Goal: Task Accomplishment & Management: Complete application form

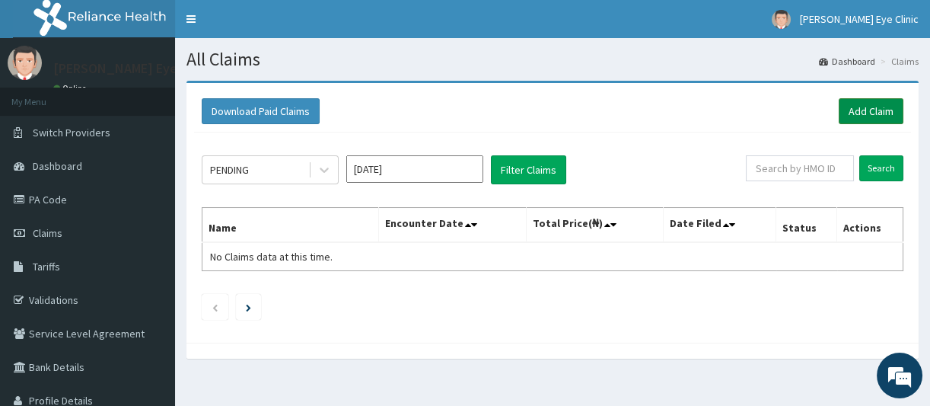
click at [851, 107] on link "Add Claim" at bounding box center [871, 111] width 65 height 26
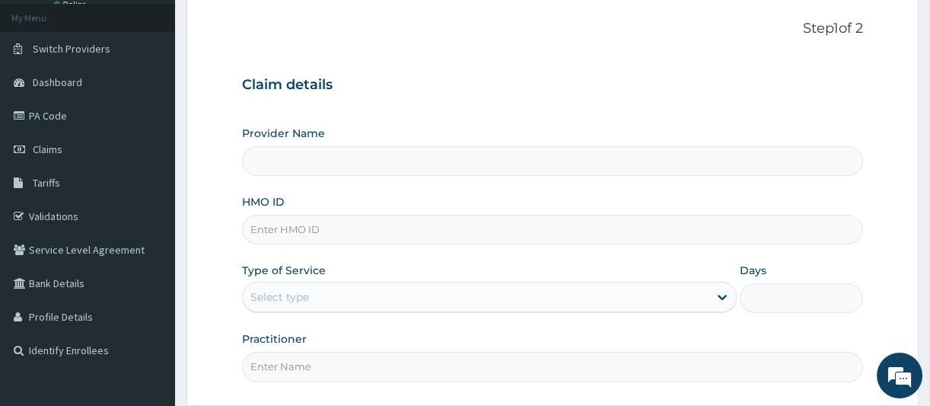
scroll to position [84, 0]
click at [312, 232] on input "HMO ID" at bounding box center [552, 230] width 621 height 30
type input "SALLIE EYE CLINIC"
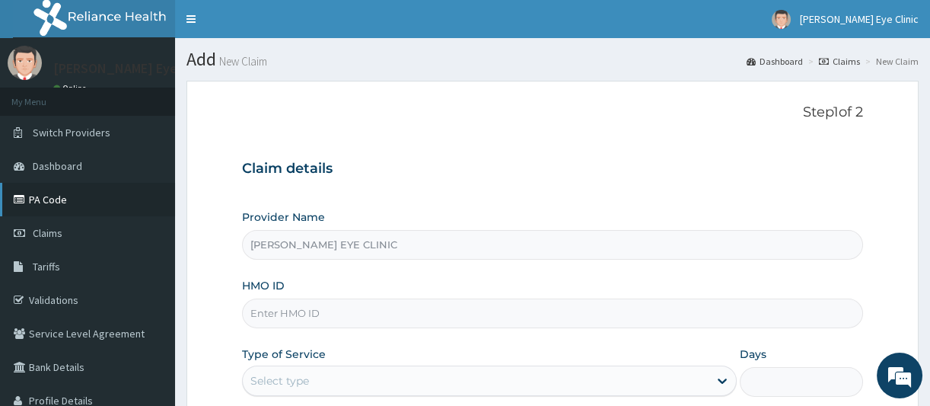
click at [46, 196] on link "PA Code" at bounding box center [87, 199] width 175 height 33
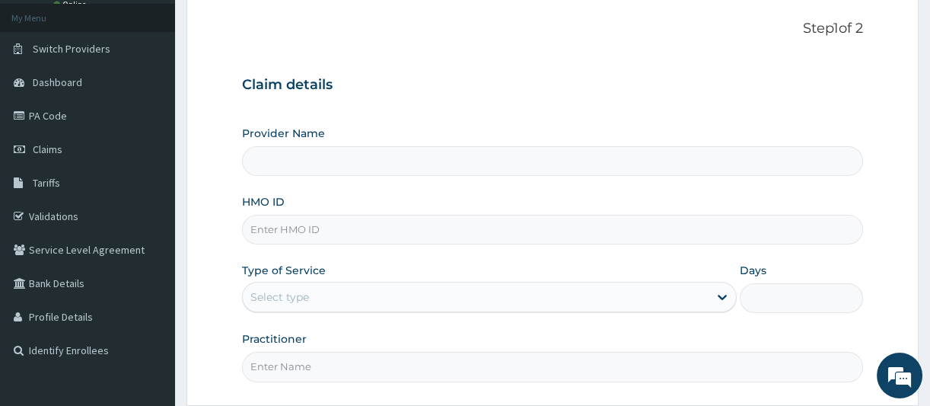
type input "SALLIE EYE CLINIC"
click at [290, 229] on input "HMO ID" at bounding box center [552, 230] width 621 height 30
type input "hyp/10022/a"
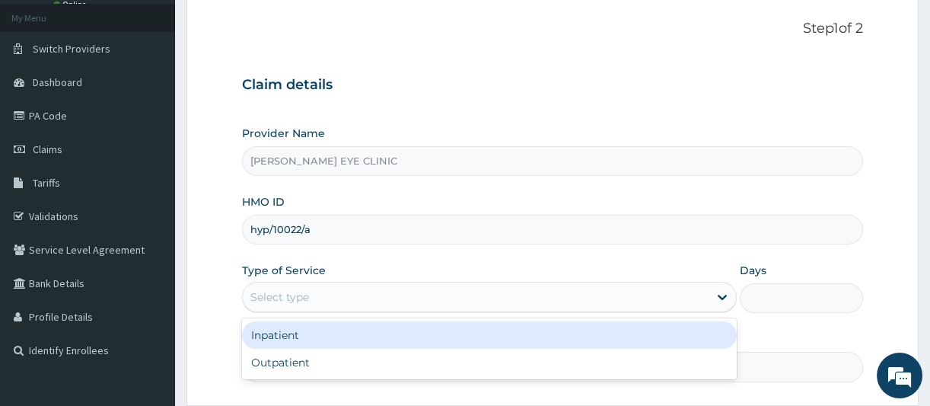
drag, startPoint x: 375, startPoint y: 293, endPoint x: 358, endPoint y: 308, distance: 23.2
click at [375, 294] on div "Select type" at bounding box center [476, 297] width 466 height 24
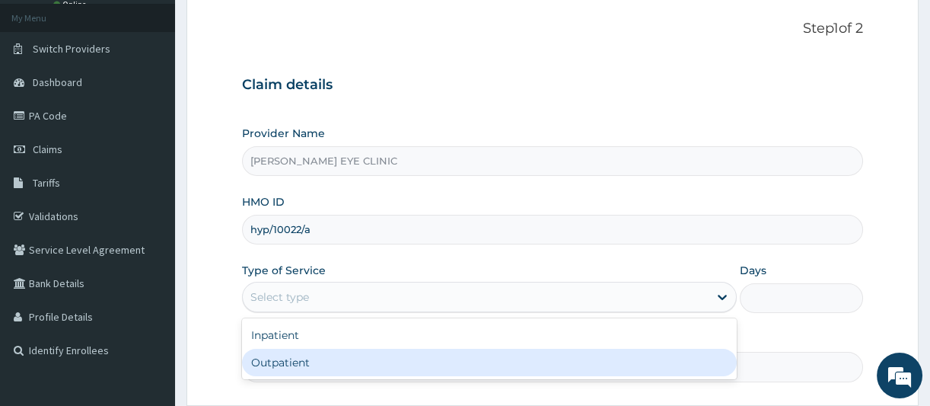
drag, startPoint x: 291, startPoint y: 365, endPoint x: 386, endPoint y: 289, distance: 121.8
click at [293, 365] on div "Outpatient" at bounding box center [489, 362] width 495 height 27
type input "1"
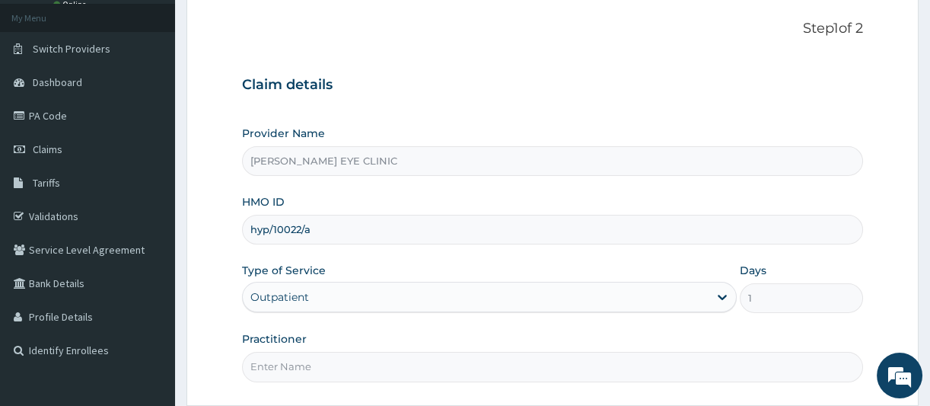
scroll to position [167, 0]
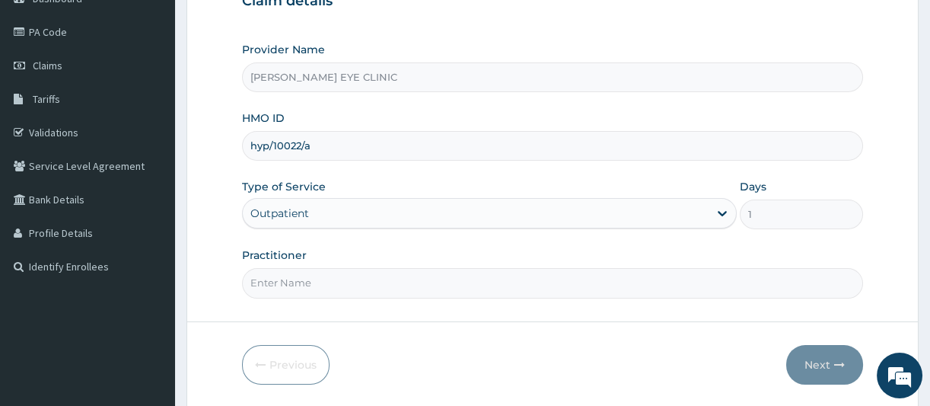
click at [314, 281] on input "Practitioner" at bounding box center [552, 283] width 621 height 30
type input "d"
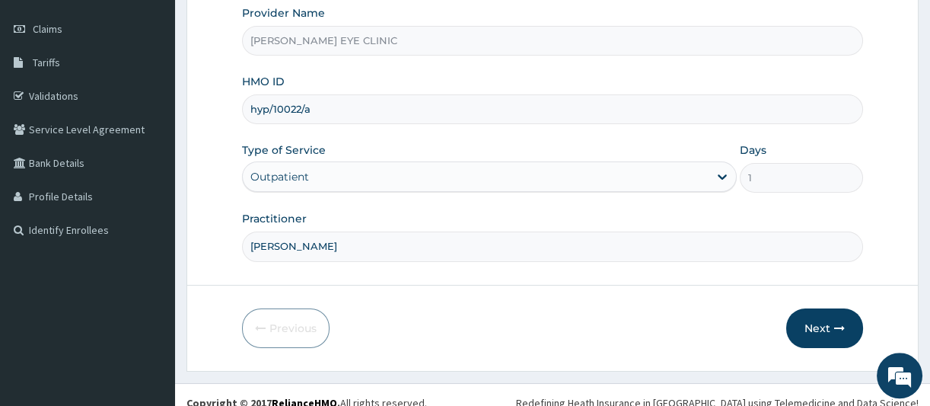
scroll to position [218, 0]
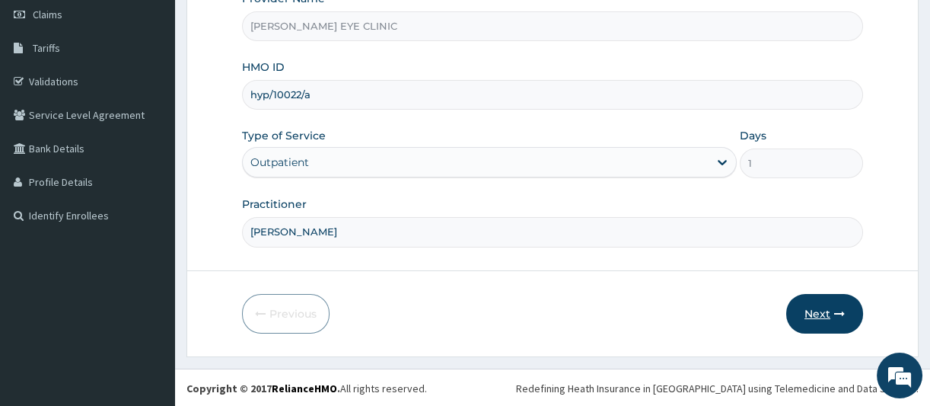
type input "DR CHIDI"
click at [831, 307] on button "Next" at bounding box center [824, 314] width 77 height 40
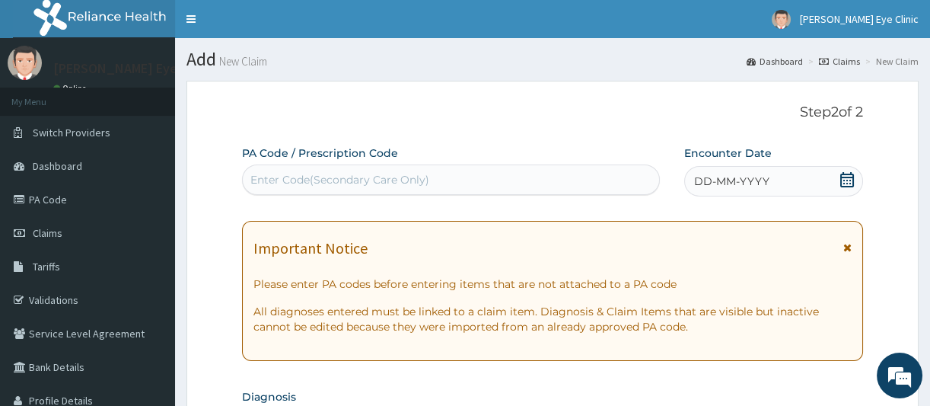
scroll to position [84, 0]
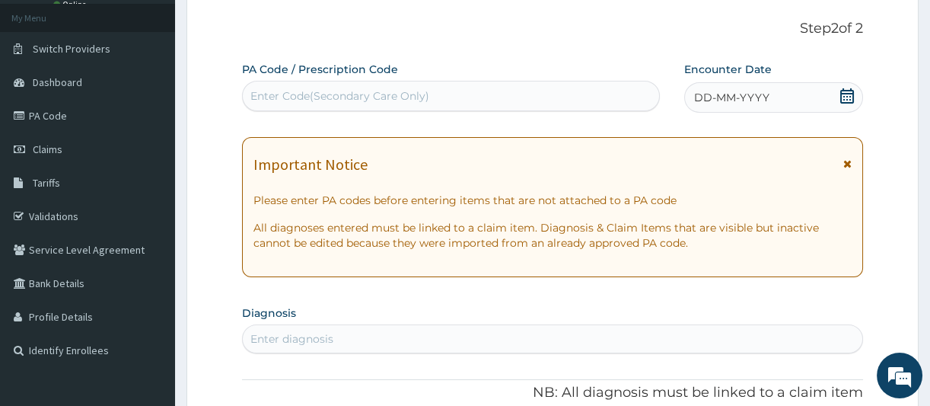
click at [282, 97] on div "Enter Code(Secondary Care Only)" at bounding box center [339, 95] width 179 height 15
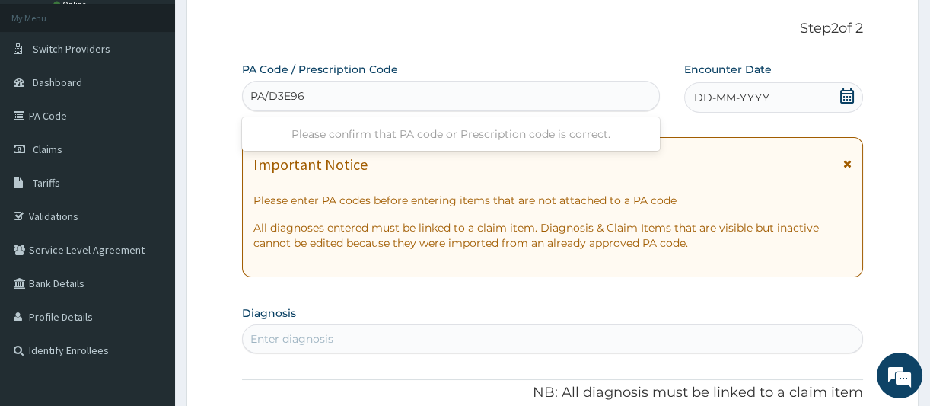
type input "PA/D3E96A"
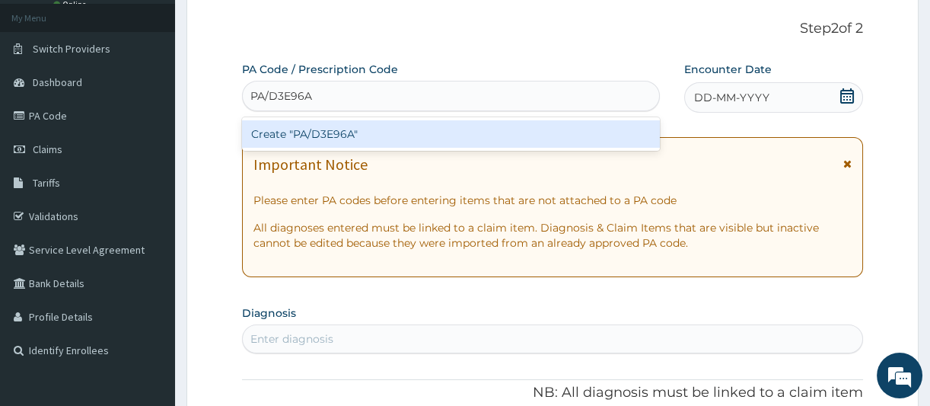
click at [323, 126] on div "Create "PA/D3E96A"" at bounding box center [451, 133] width 418 height 27
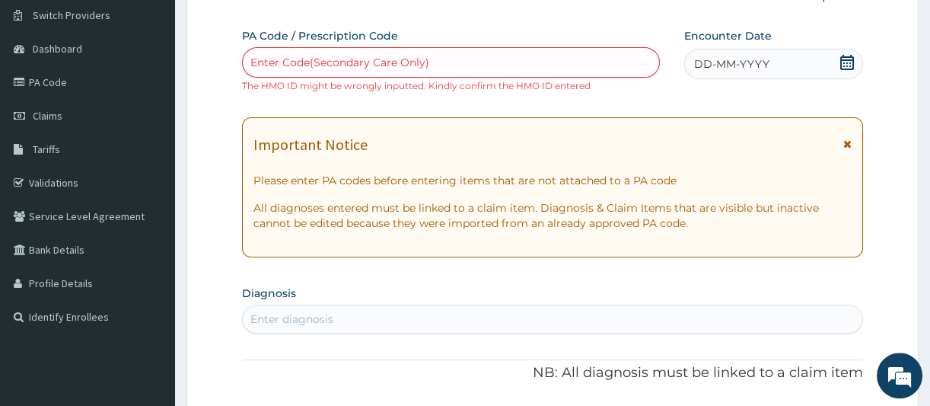
scroll to position [0, 0]
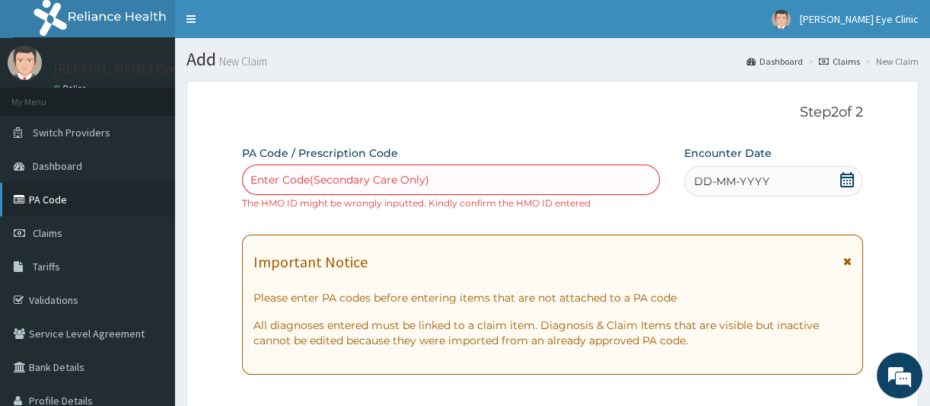
click at [56, 194] on link "PA Code" at bounding box center [87, 199] width 175 height 33
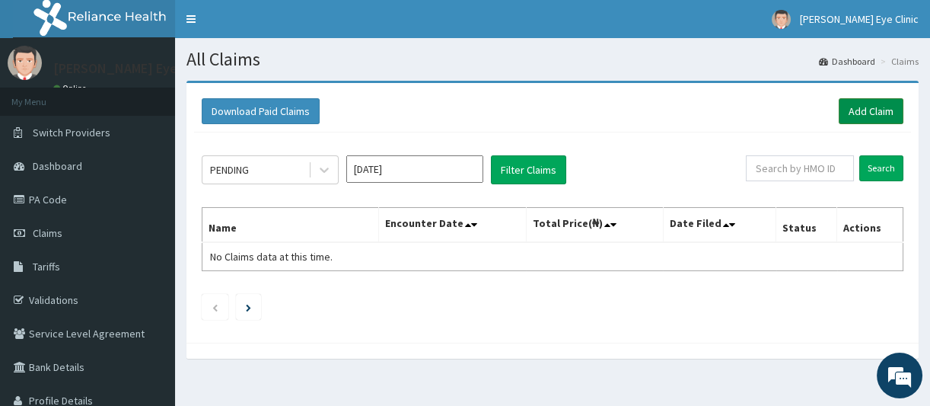
click at [861, 110] on link "Add Claim" at bounding box center [871, 111] width 65 height 26
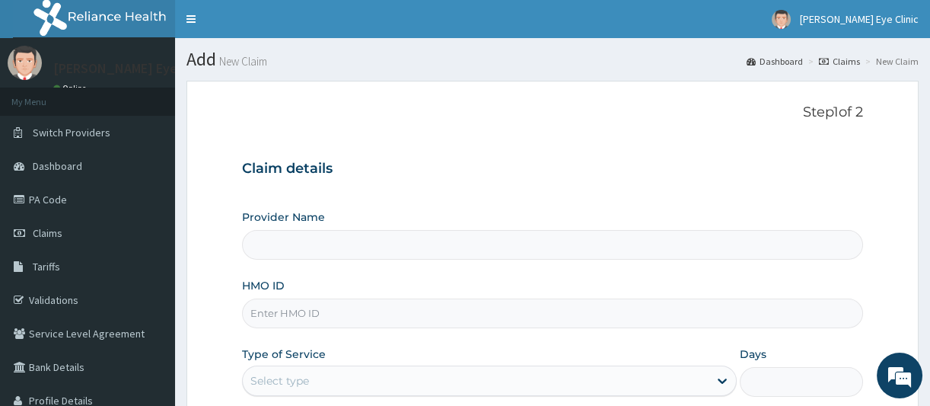
click at [311, 314] on input "HMO ID" at bounding box center [552, 313] width 621 height 30
type input "HY"
type input "[PERSON_NAME] EYE CLINIC"
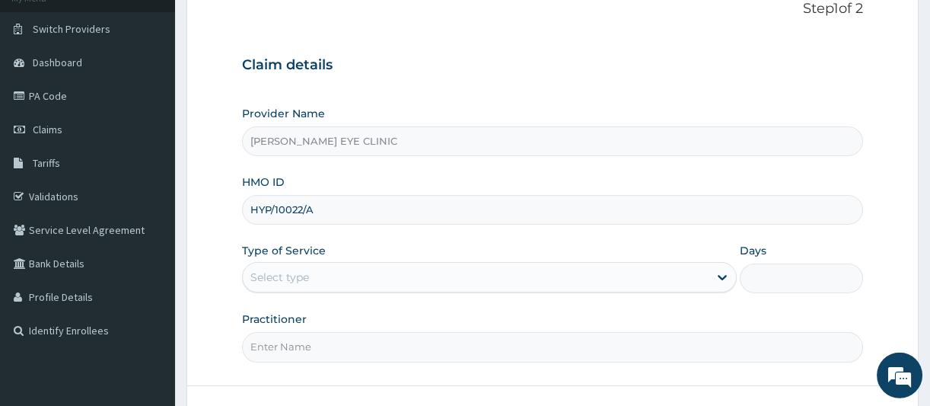
scroll to position [167, 0]
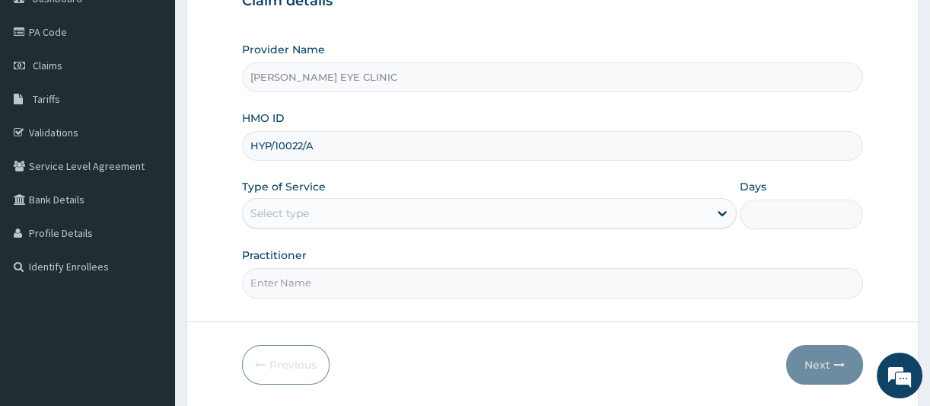
type input "HYP/10022/A"
click at [690, 208] on div "Select type" at bounding box center [476, 213] width 466 height 24
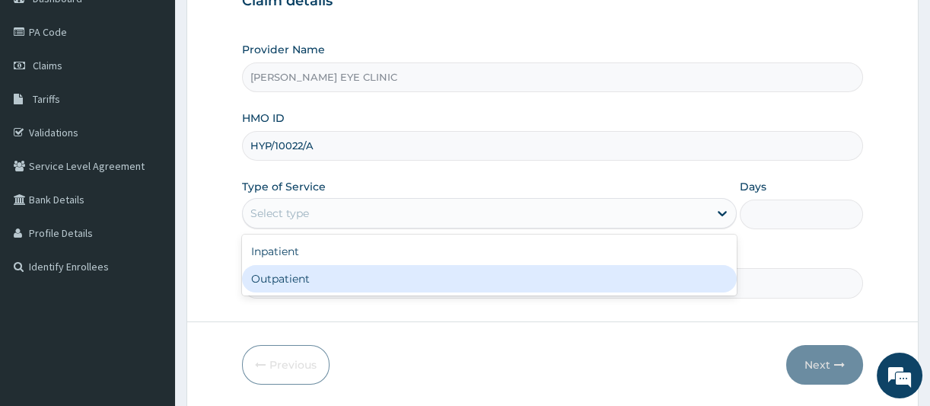
click at [317, 285] on div "Outpatient" at bounding box center [489, 278] width 495 height 27
type input "1"
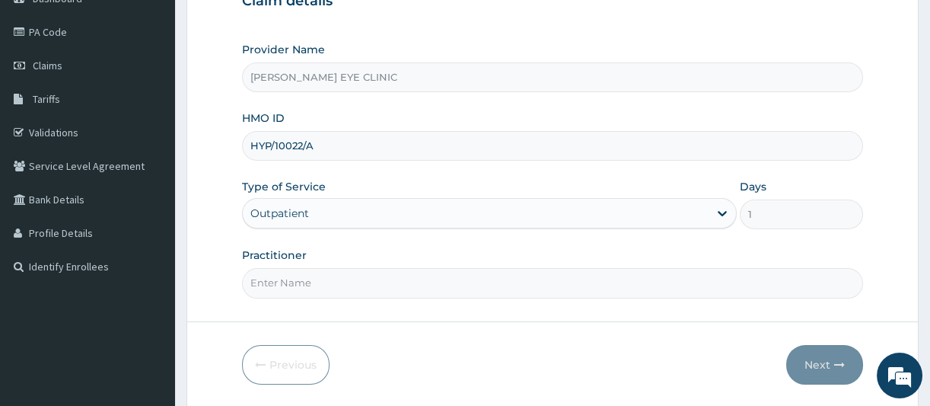
scroll to position [0, 0]
click at [306, 283] on input "Practitioner" at bounding box center [552, 283] width 621 height 30
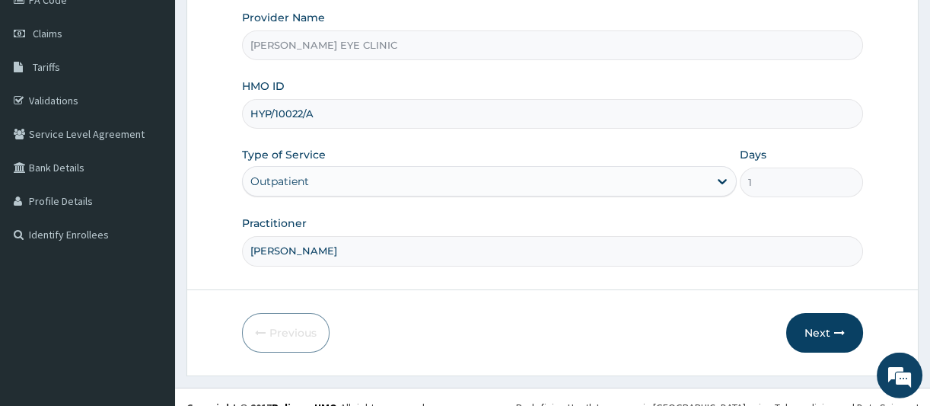
scroll to position [218, 0]
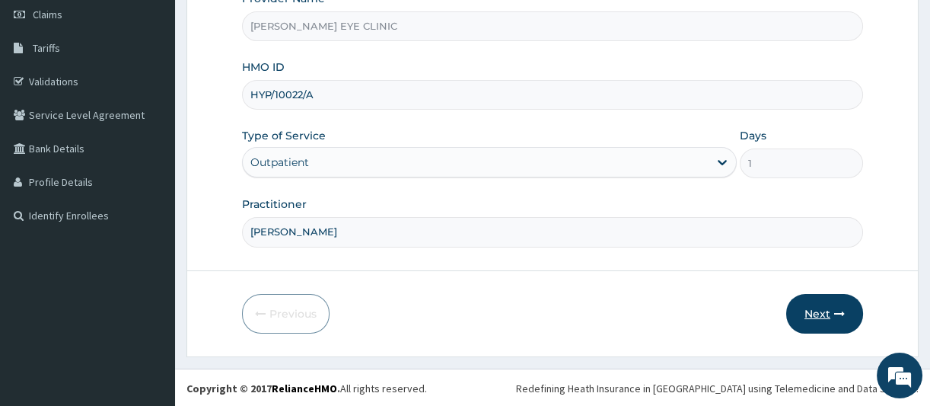
type input "[PERSON_NAME]"
click at [815, 306] on button "Next" at bounding box center [824, 314] width 77 height 40
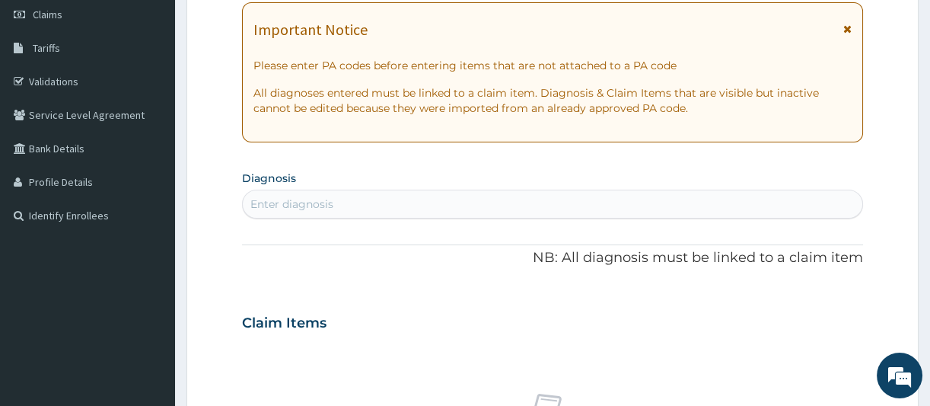
scroll to position [51, 0]
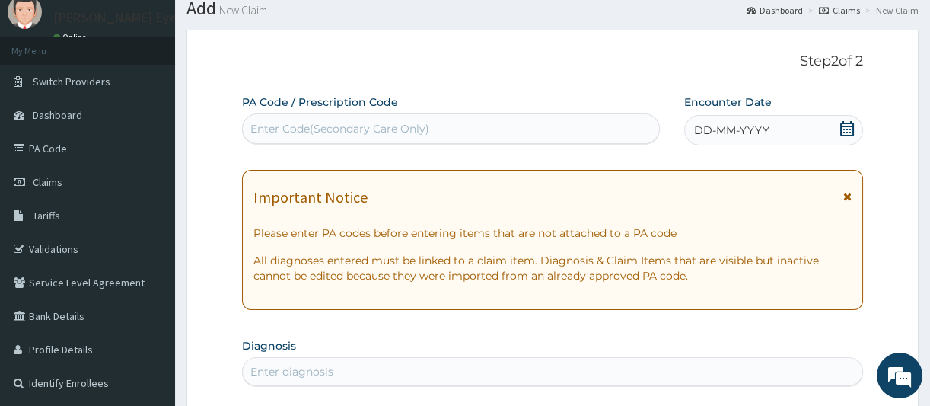
click at [268, 124] on div "Enter Code(Secondary Care Only)" at bounding box center [339, 128] width 179 height 15
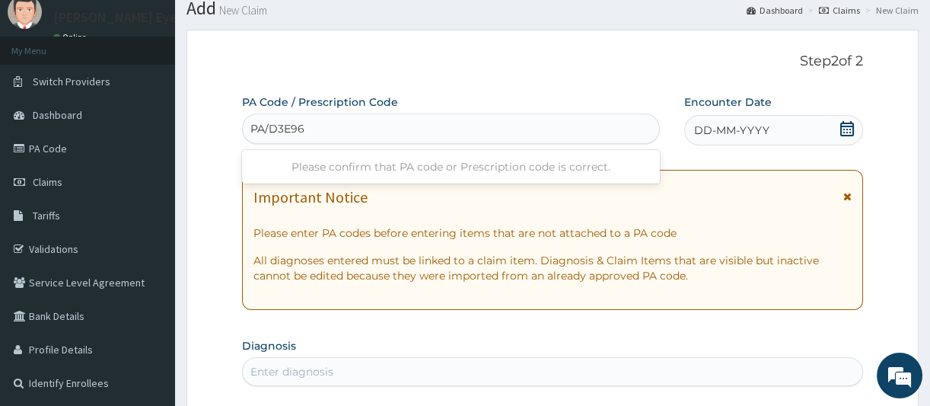
type input "PA/D3E96A"
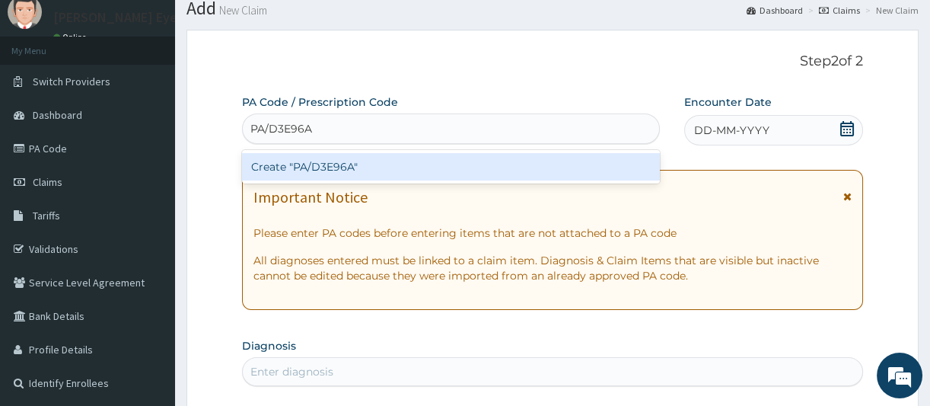
click at [331, 162] on div "Create "PA/D3E96A"" at bounding box center [451, 166] width 418 height 27
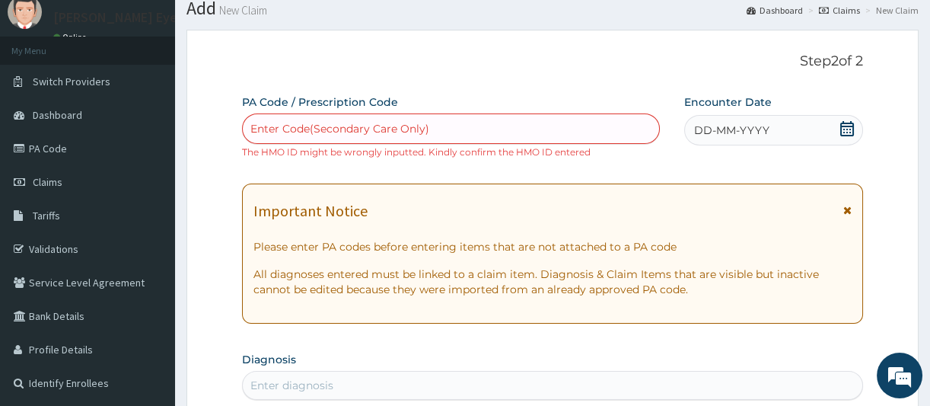
click at [286, 124] on div "Enter Code(Secondary Care Only)" at bounding box center [339, 128] width 179 height 15
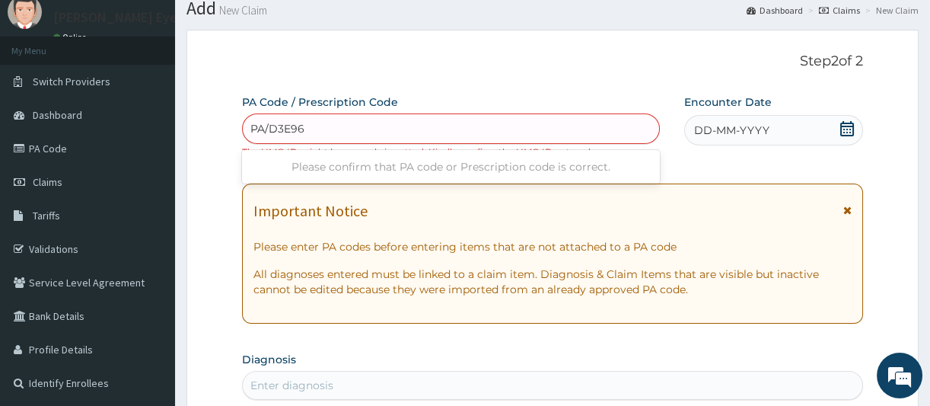
type input "PA/D3E96A"
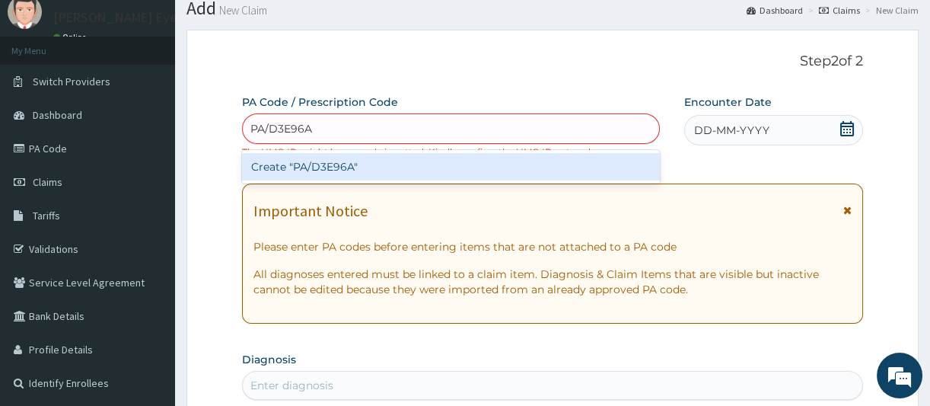
click at [339, 167] on div "Create "PA/D3E96A"" at bounding box center [451, 166] width 418 height 27
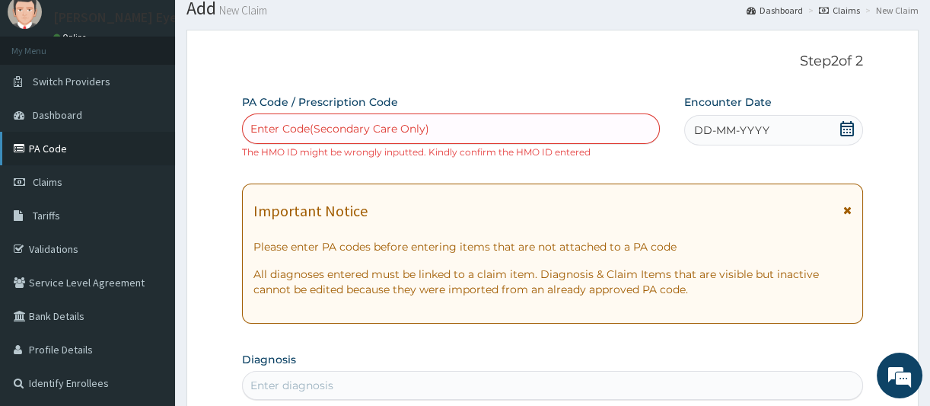
click at [58, 142] on link "PA Code" at bounding box center [87, 148] width 175 height 33
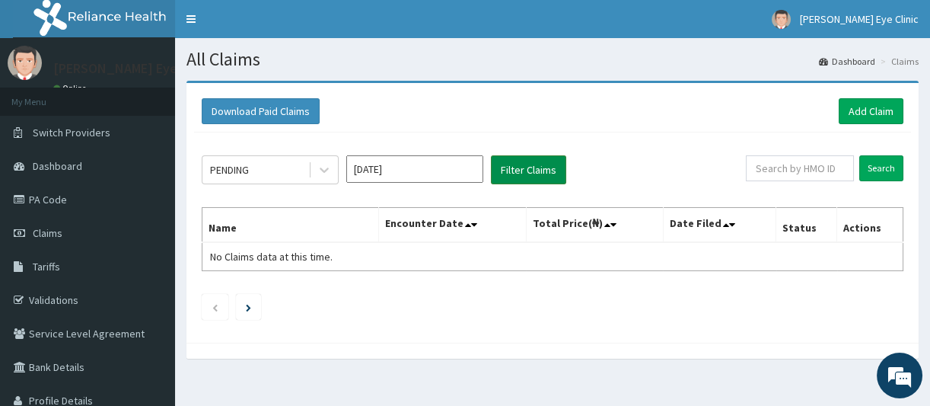
click at [531, 169] on button "Filter Claims" at bounding box center [528, 169] width 75 height 29
click at [524, 170] on button "Filter Claims" at bounding box center [528, 169] width 75 height 29
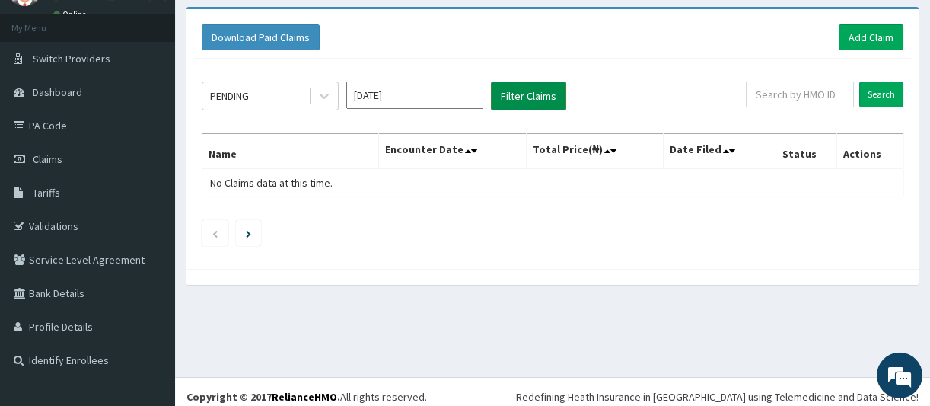
scroll to position [84, 0]
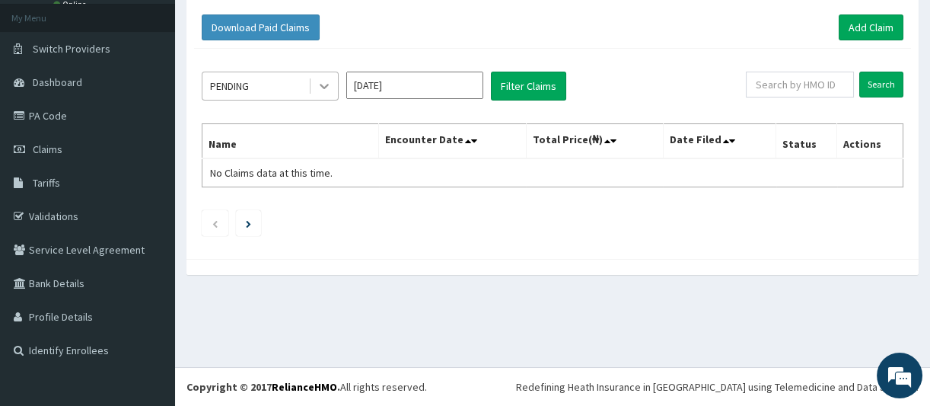
click at [324, 84] on icon at bounding box center [324, 85] width 15 height 15
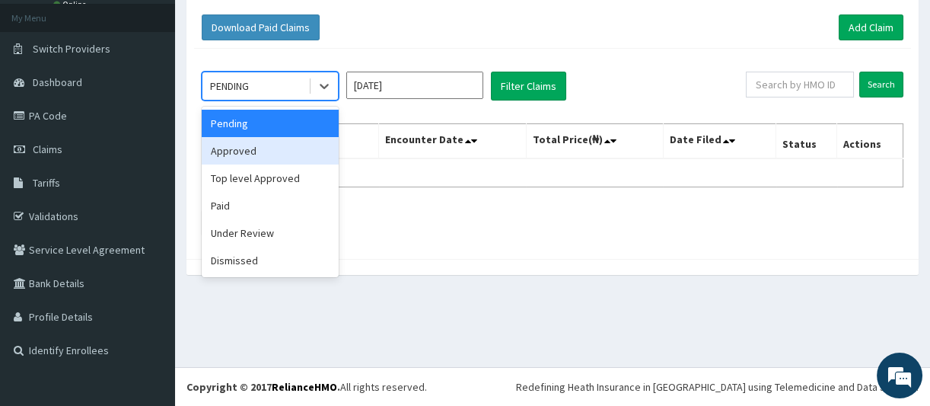
click at [254, 148] on div "Approved" at bounding box center [270, 150] width 137 height 27
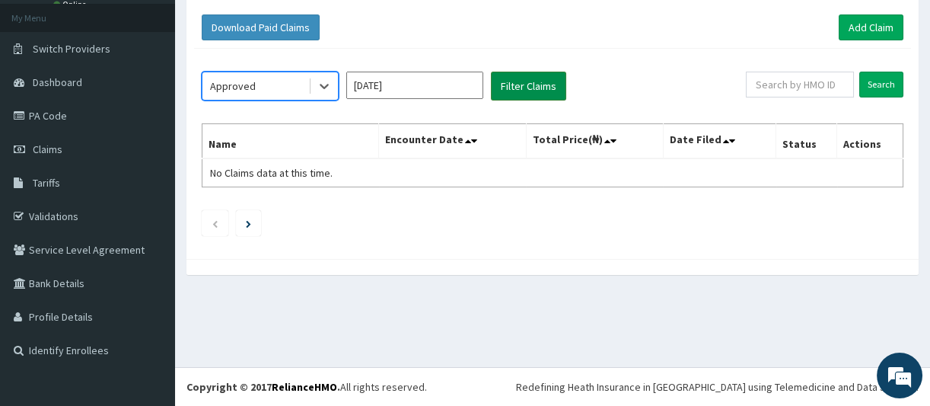
scroll to position [0, 0]
click at [514, 81] on button "Filter Claims" at bounding box center [528, 86] width 75 height 29
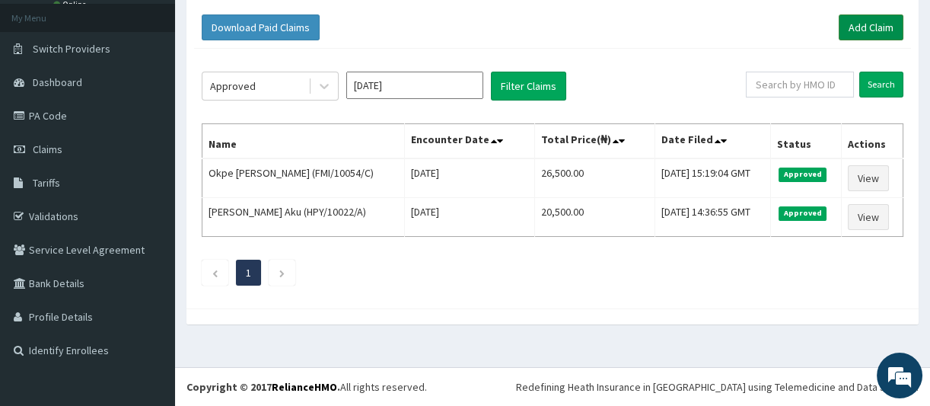
click at [859, 23] on link "Add Claim" at bounding box center [871, 27] width 65 height 26
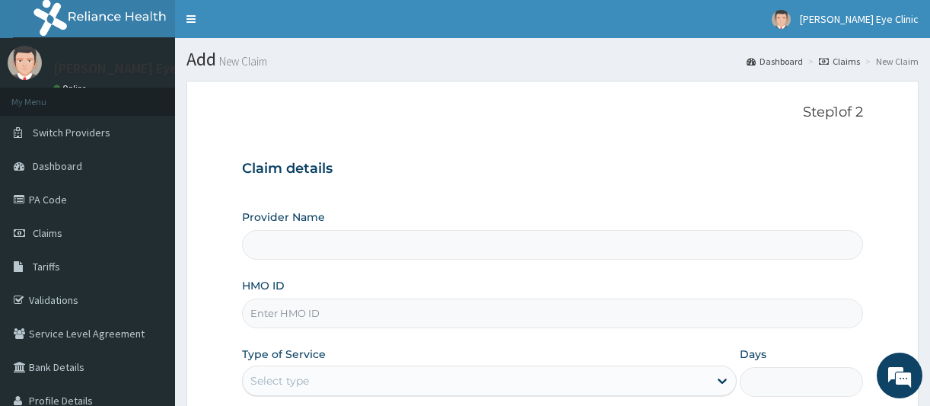
scroll to position [84, 0]
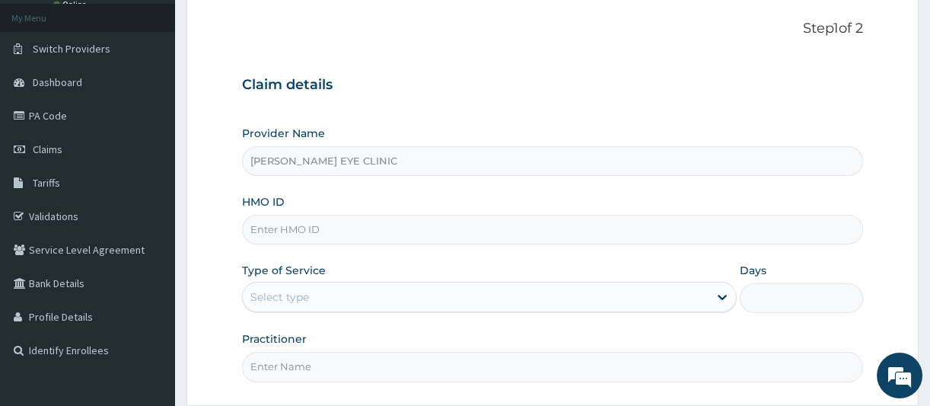
type input "[PERSON_NAME] EYE CLINIC"
click at [273, 230] on input "HMO ID" at bounding box center [552, 230] width 621 height 30
click at [43, 155] on span "Claims" at bounding box center [48, 149] width 30 height 14
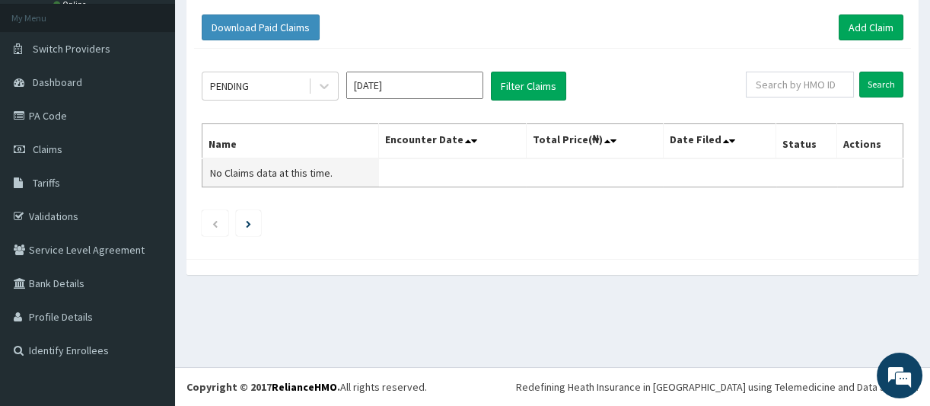
scroll to position [84, 0]
click at [55, 110] on link "PA Code" at bounding box center [87, 115] width 175 height 33
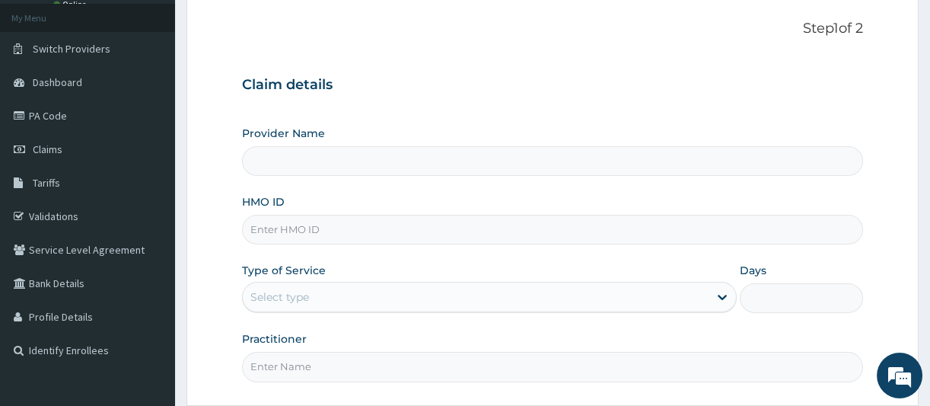
scroll to position [84, 0]
click at [290, 232] on input "HMO ID" at bounding box center [552, 230] width 621 height 30
type input "[PERSON_NAME] EYE CLINIC"
click at [658, 38] on div "Step 1 of 2 Claim details Provider Name [PERSON_NAME] EYE CLINIC HMO ID Type of…" at bounding box center [552, 201] width 621 height 361
click at [291, 230] on input "HMO ID" at bounding box center [552, 230] width 621 height 30
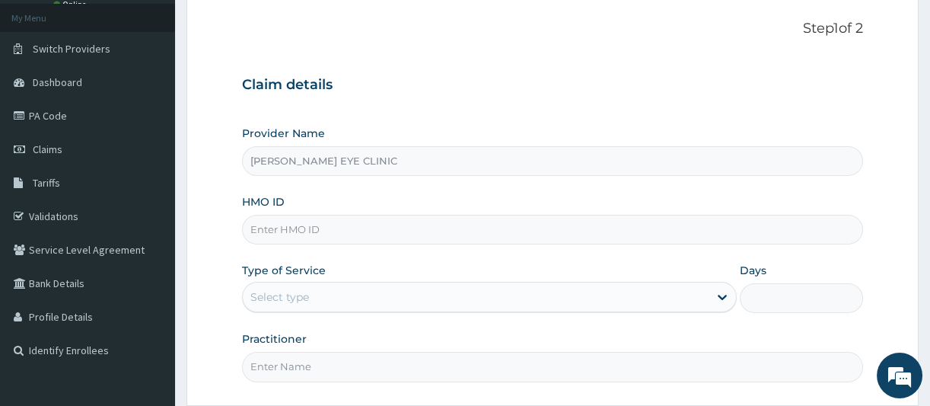
click at [679, 81] on h3 "Claim details" at bounding box center [552, 85] width 621 height 17
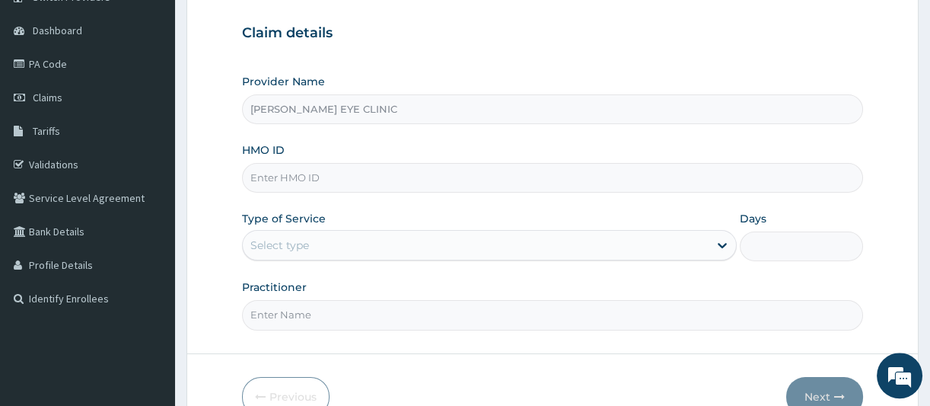
scroll to position [218, 0]
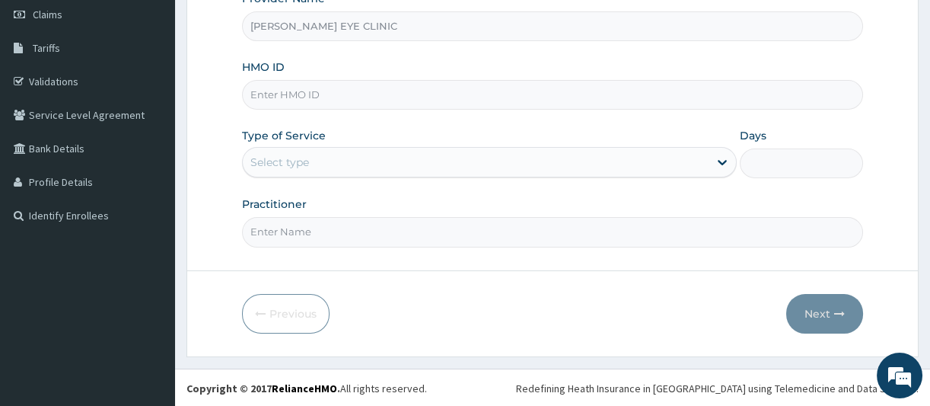
click at [698, 53] on div "Provider Name [PERSON_NAME] EYE CLINIC HMO ID Type of Service Select type Days …" at bounding box center [552, 119] width 621 height 256
click at [634, 43] on div "Provider Name [PERSON_NAME] EYE CLINIC HMO ID Type of Service Select type Days …" at bounding box center [552, 119] width 621 height 256
click at [646, 23] on input "[PERSON_NAME] EYE CLINIC" at bounding box center [552, 26] width 621 height 30
click at [282, 158] on div "Select type" at bounding box center [279, 162] width 59 height 15
click at [269, 100] on input "HMO ID" at bounding box center [552, 95] width 621 height 30
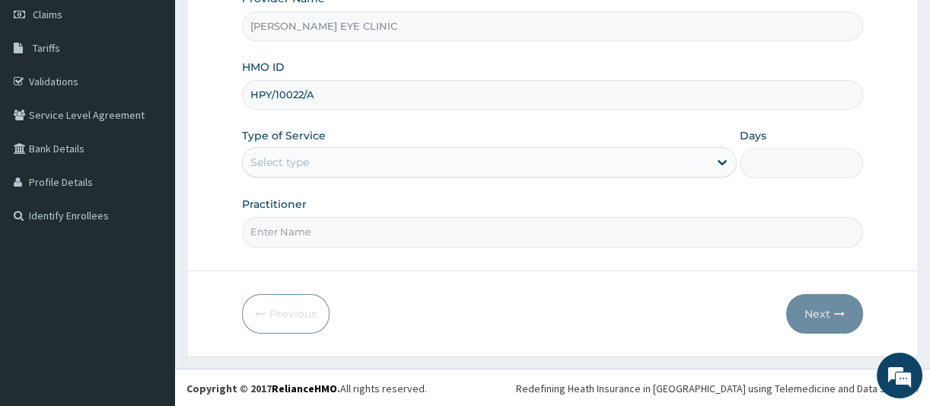
type input "HPY/10022/A"
click at [457, 159] on div "Select type" at bounding box center [476, 162] width 466 height 24
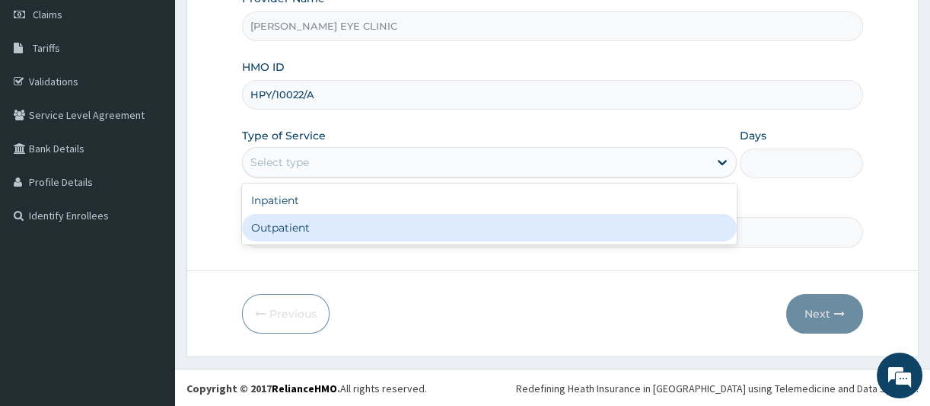
drag, startPoint x: 288, startPoint y: 231, endPoint x: 303, endPoint y: 226, distance: 15.9
click at [288, 230] on div "Outpatient" at bounding box center [489, 227] width 495 height 27
type input "1"
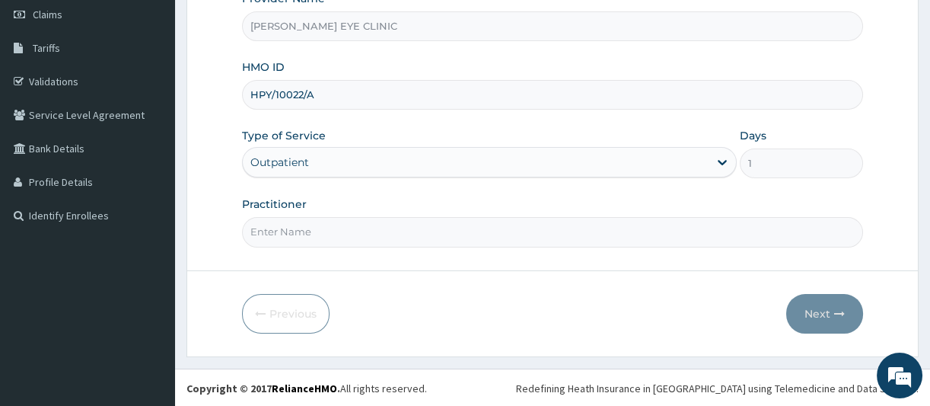
click at [293, 233] on input "Practitioner" at bounding box center [552, 232] width 621 height 30
type input "[PERSON_NAME]"
click at [824, 300] on button "Next" at bounding box center [824, 314] width 77 height 40
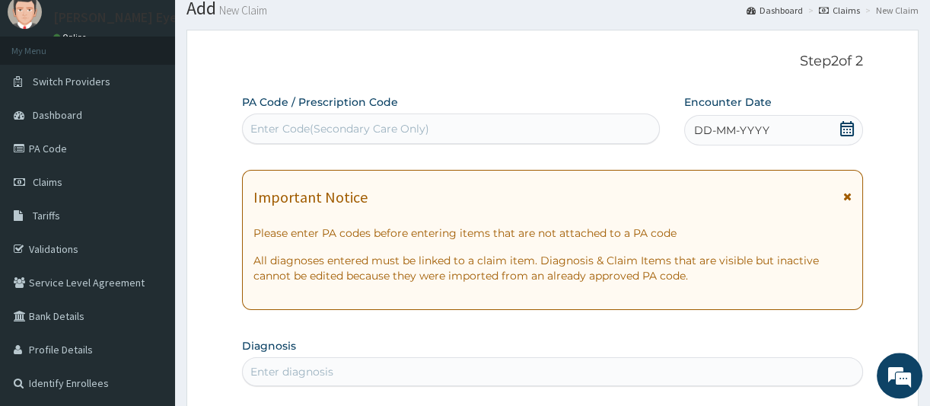
scroll to position [84, 0]
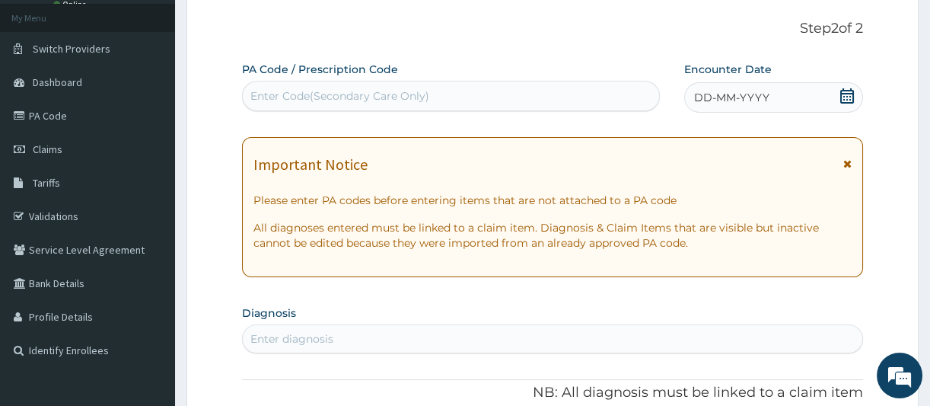
click at [277, 95] on div "Enter Code(Secondary Care Only)" at bounding box center [339, 95] width 179 height 15
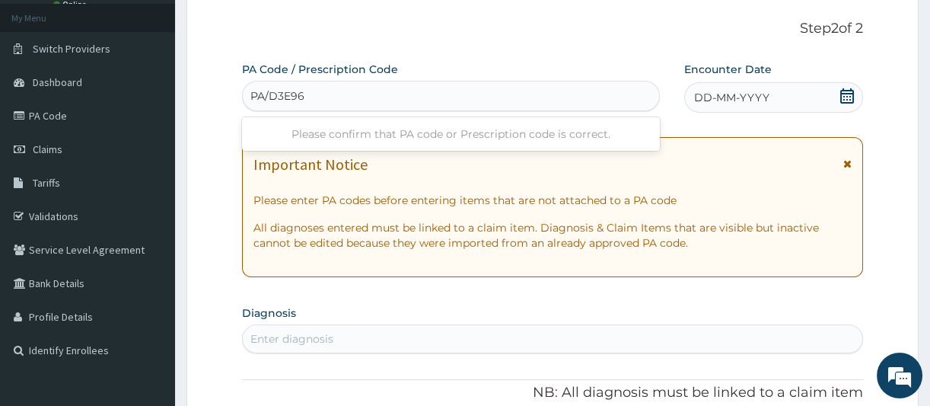
type input "PA/D3E96A"
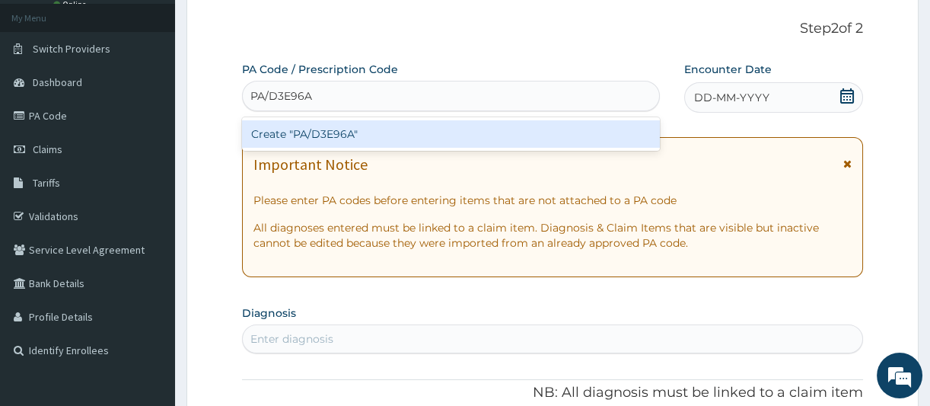
click at [312, 135] on div "Create "PA/D3E96A"" at bounding box center [451, 133] width 418 height 27
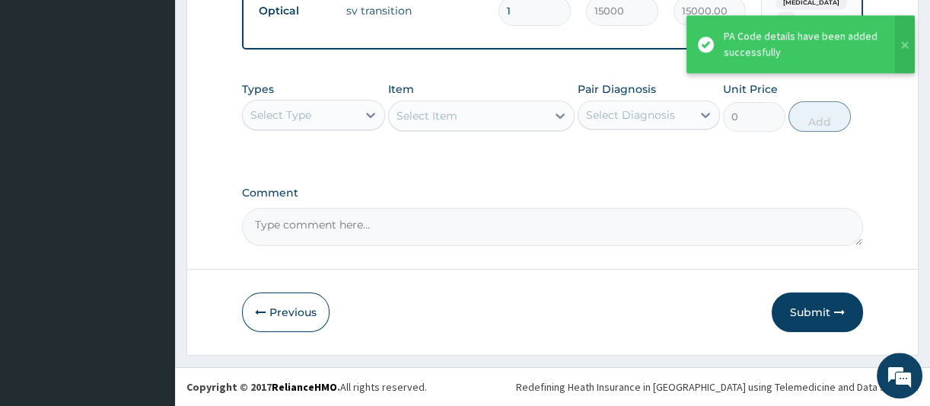
scroll to position [636, 0]
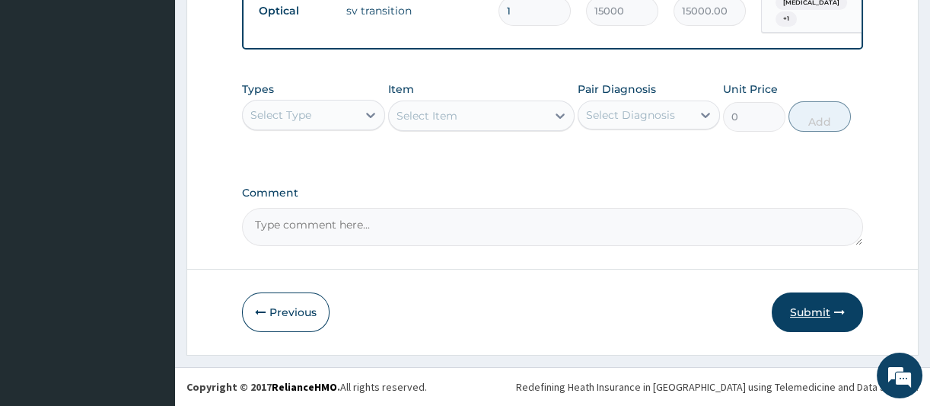
click at [819, 310] on button "Submit" at bounding box center [817, 312] width 91 height 40
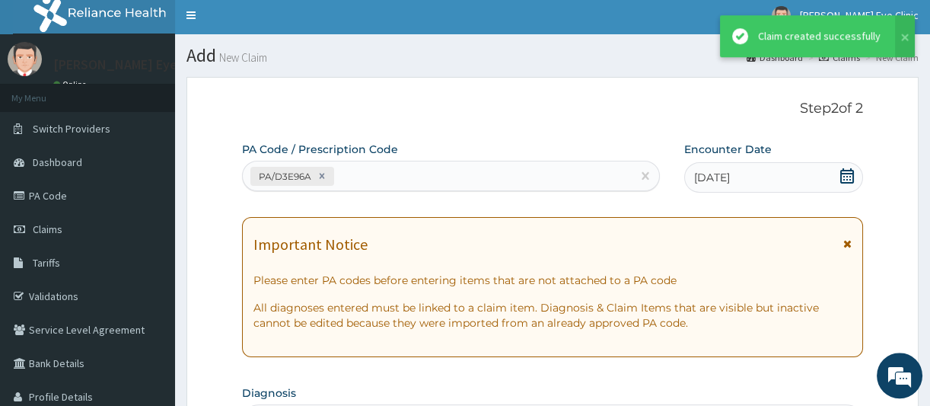
scroll to position [0, 0]
